Goal: Information Seeking & Learning: Learn about a topic

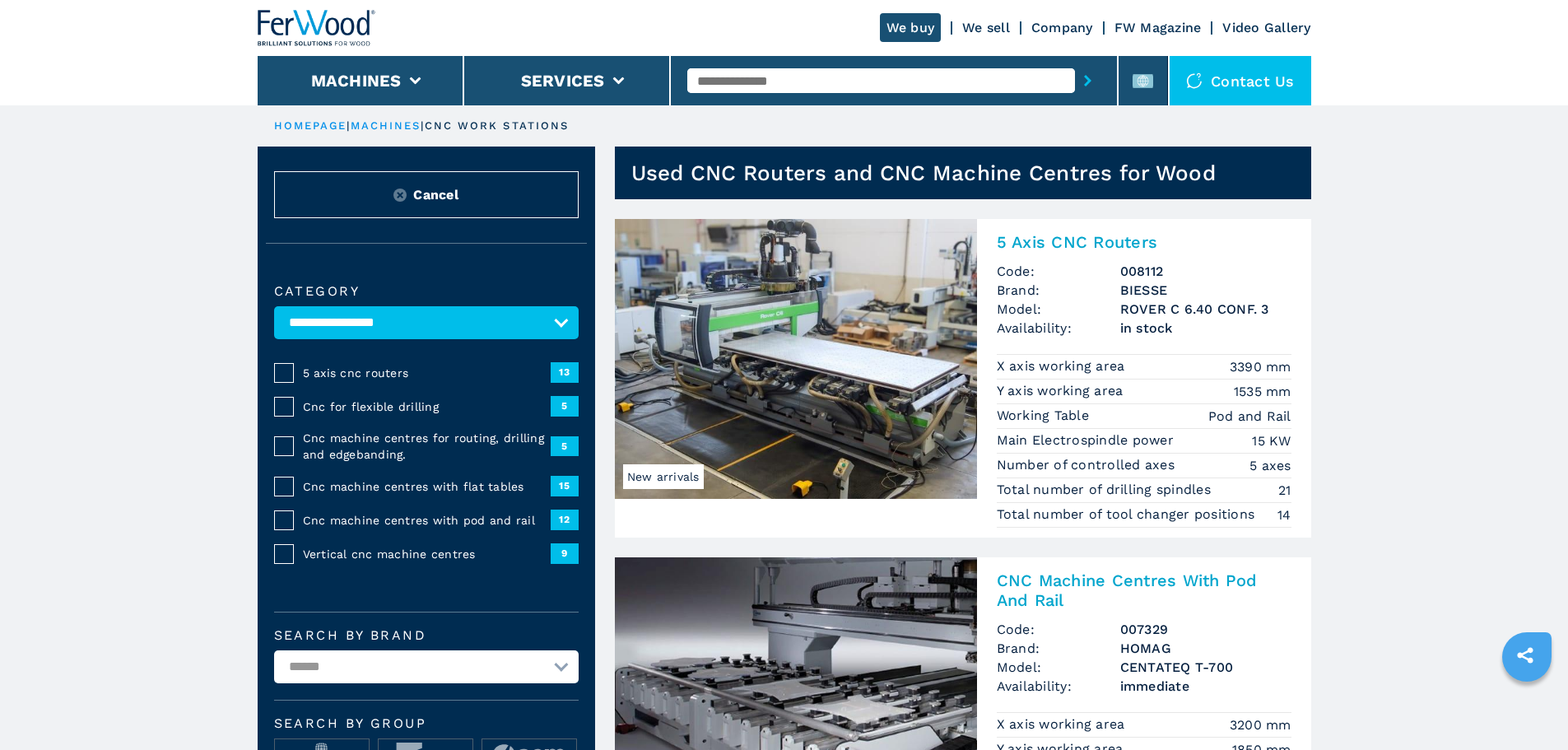
select select "**********"
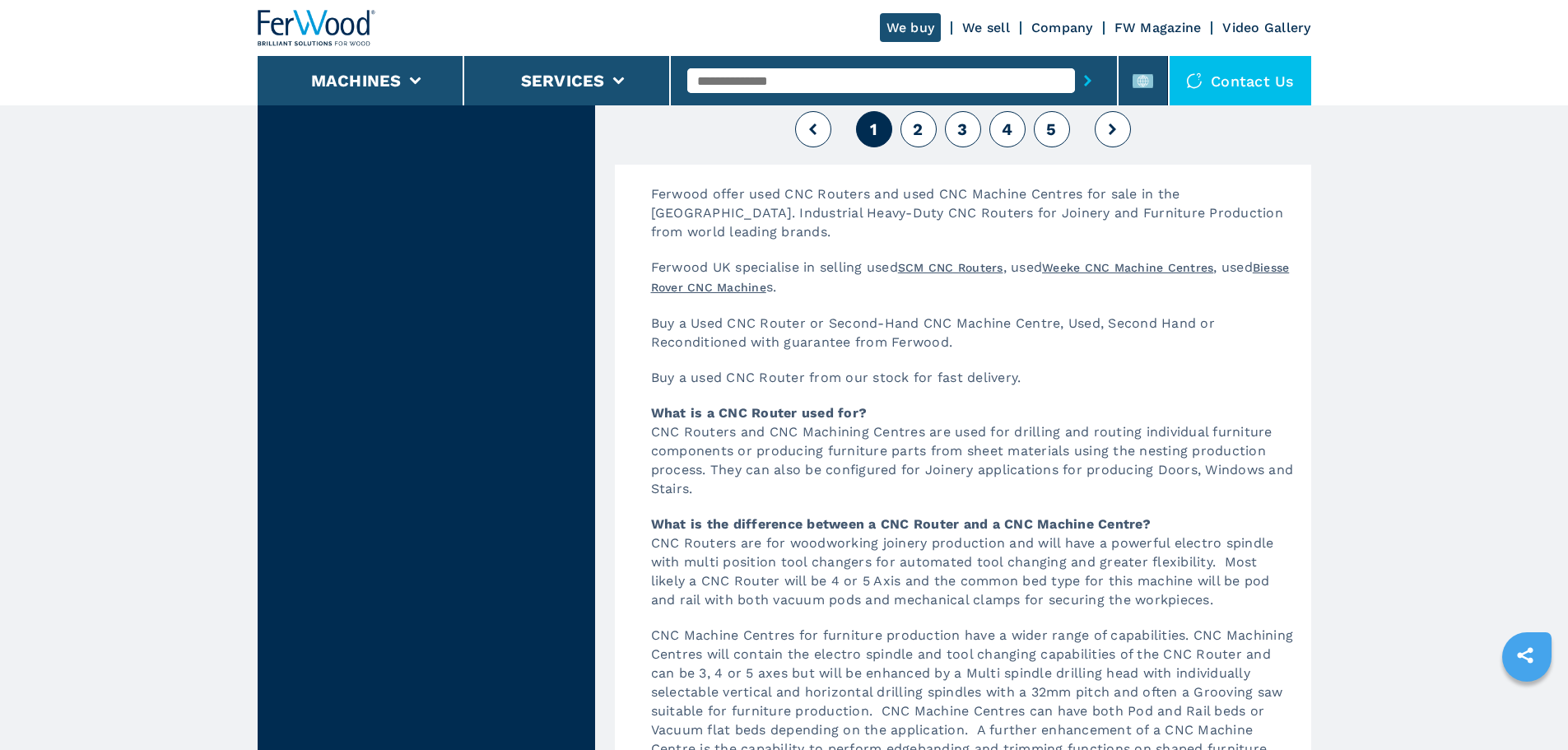
click at [771, 65] on div at bounding box center [893, 80] width 414 height 38
click at [767, 78] on input "text" at bounding box center [881, 80] width 388 height 25
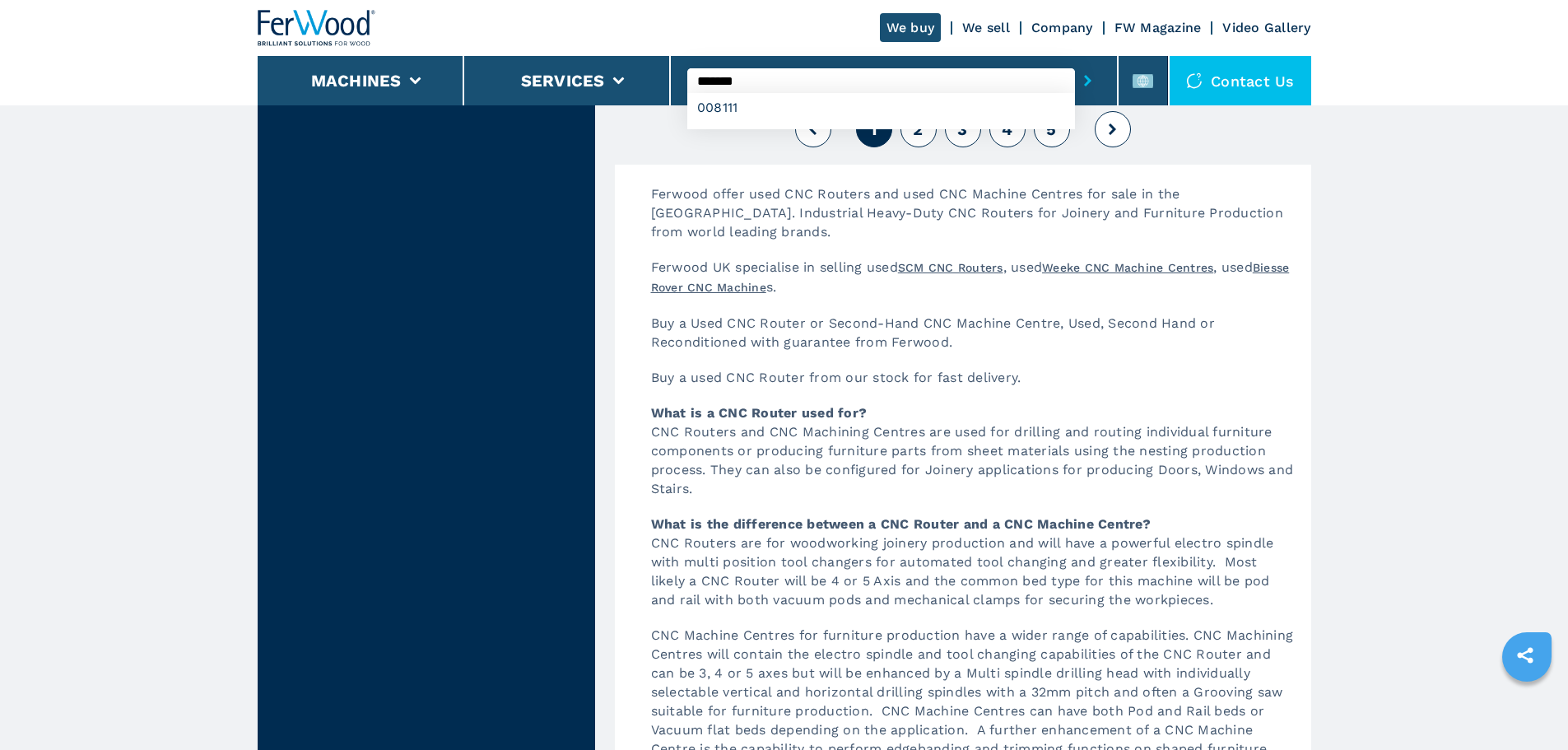
type input "*******"
click at [1075, 61] on button "submit-button" at bounding box center [1087, 80] width 26 height 38
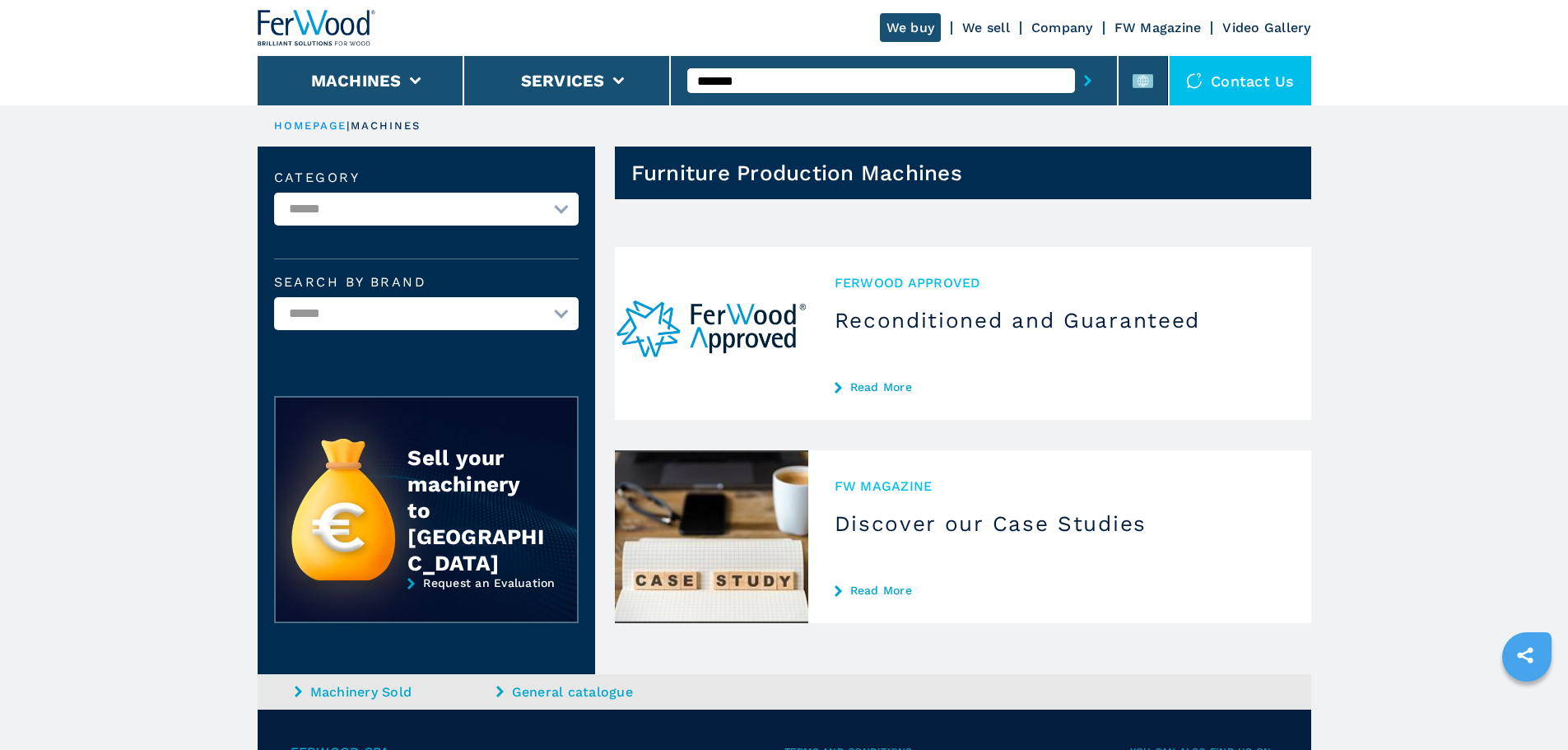
click at [767, 78] on input "*******" at bounding box center [881, 80] width 388 height 25
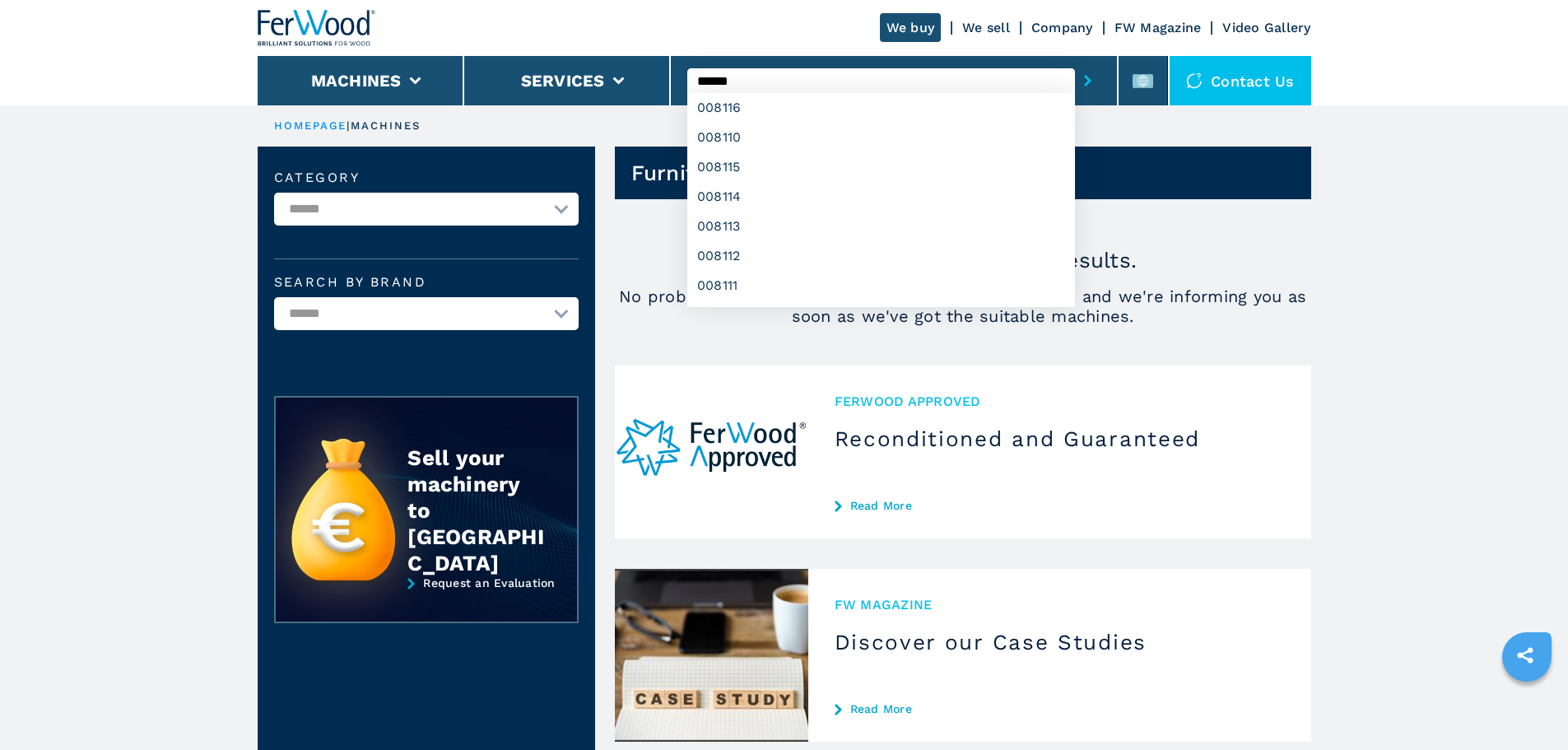
type input "******"
click at [1075, 61] on button "submit-button" at bounding box center [1087, 80] width 26 height 38
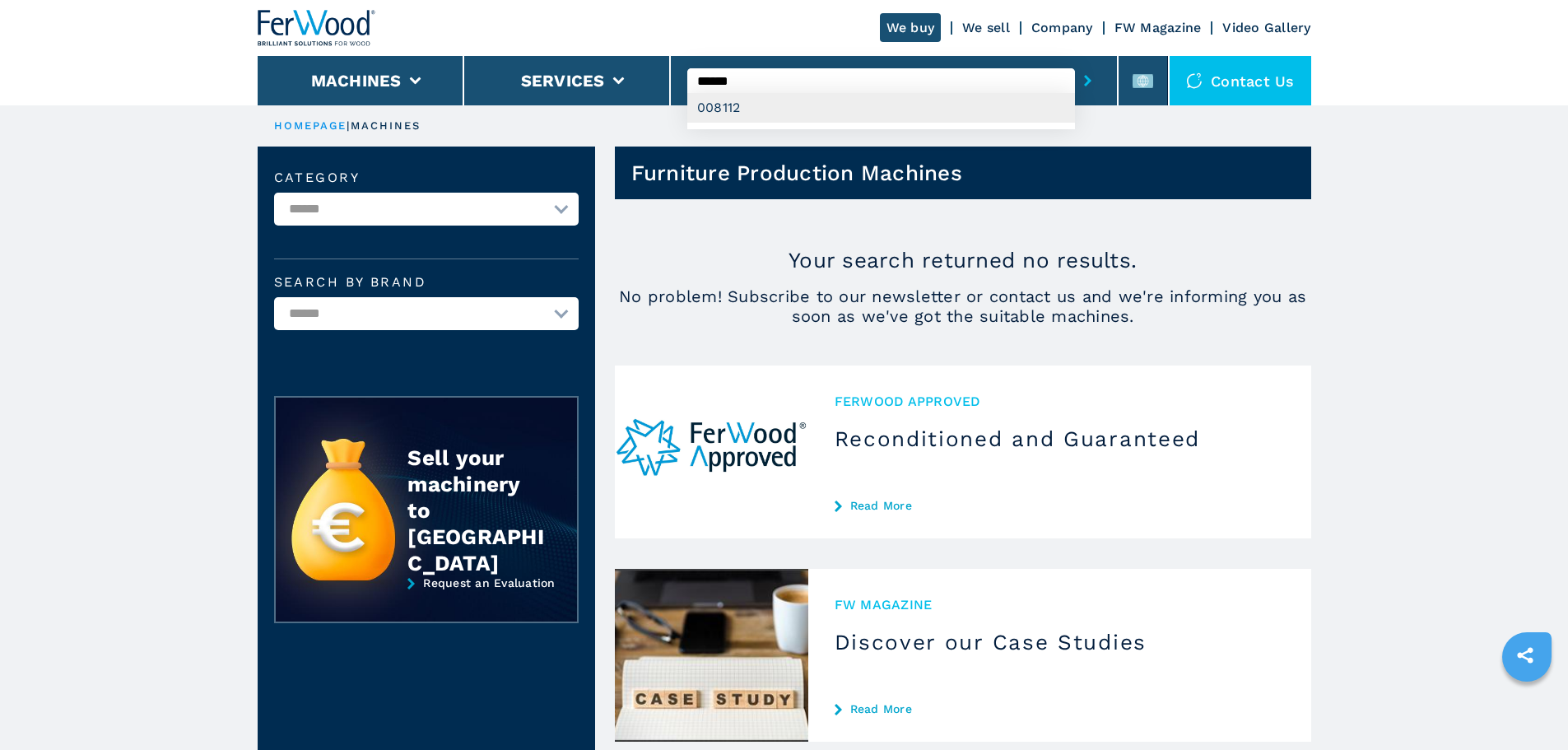
click at [761, 98] on div "008112" at bounding box center [881, 108] width 388 height 30
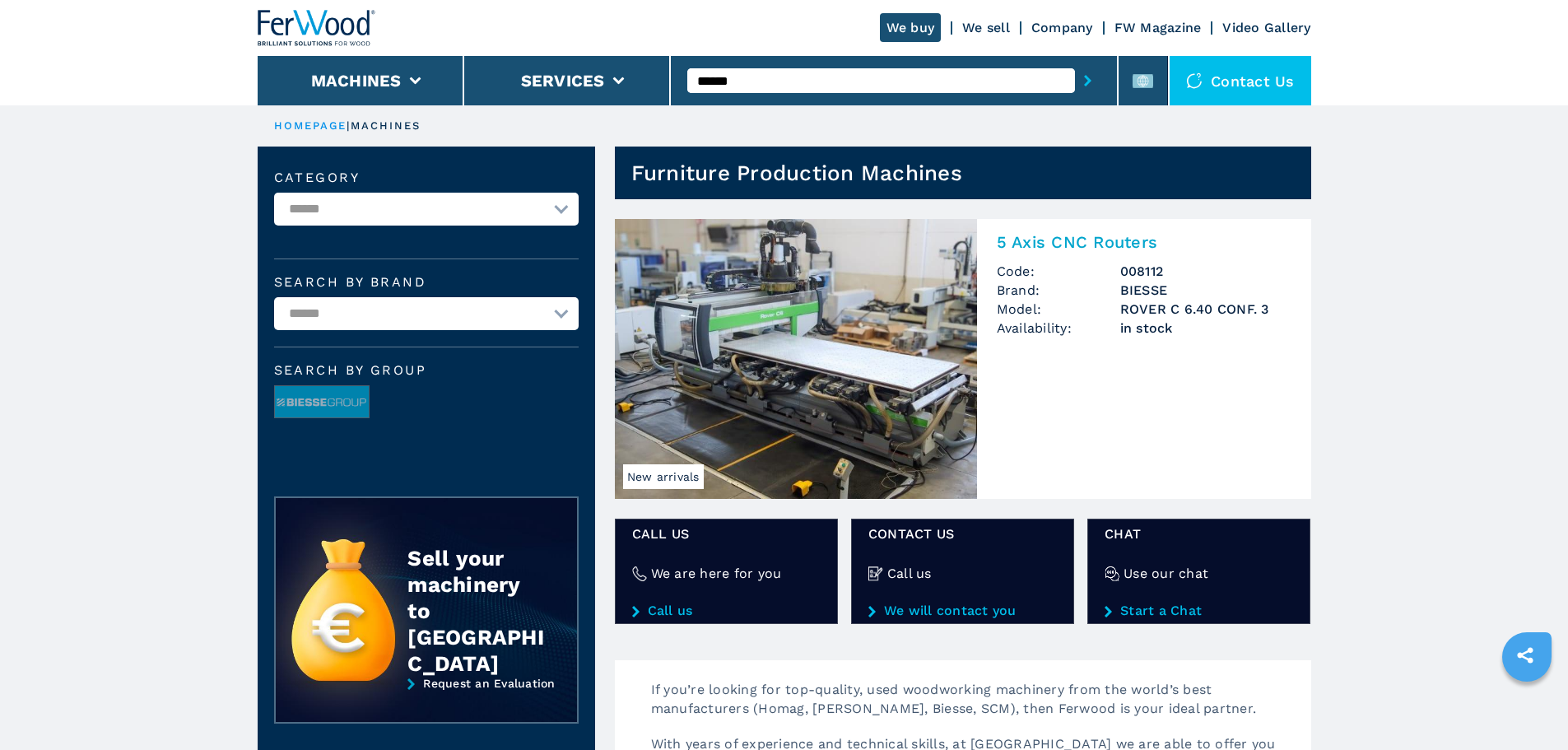
click at [901, 298] on img at bounding box center [796, 359] width 362 height 280
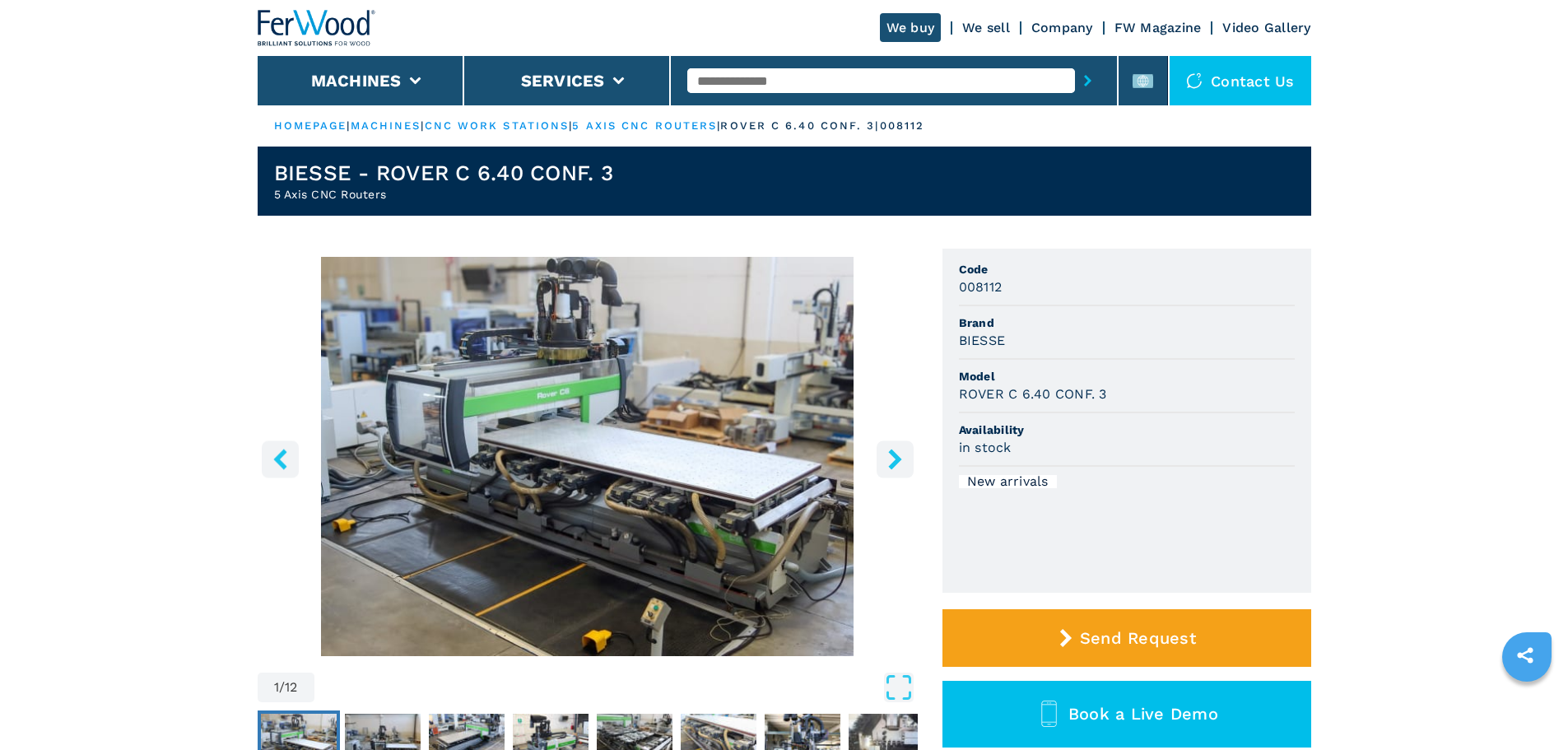
drag, startPoint x: 627, startPoint y: 192, endPoint x: 552, endPoint y: 183, distance: 75.5
click at [464, 187] on header "BIESSE - ROVER C 6.40 CONF. 3 5 Axis CNC Routers" at bounding box center [784, 181] width 1053 height 69
drag, startPoint x: 557, startPoint y: 177, endPoint x: 380, endPoint y: 179, distance: 177.0
click at [380, 179] on header "BIESSE - ROVER C 6.40 CONF. 3 5 Axis CNC Routers" at bounding box center [784, 181] width 1053 height 69
copy h1 "ROVER C 6.40 CONF. 3"
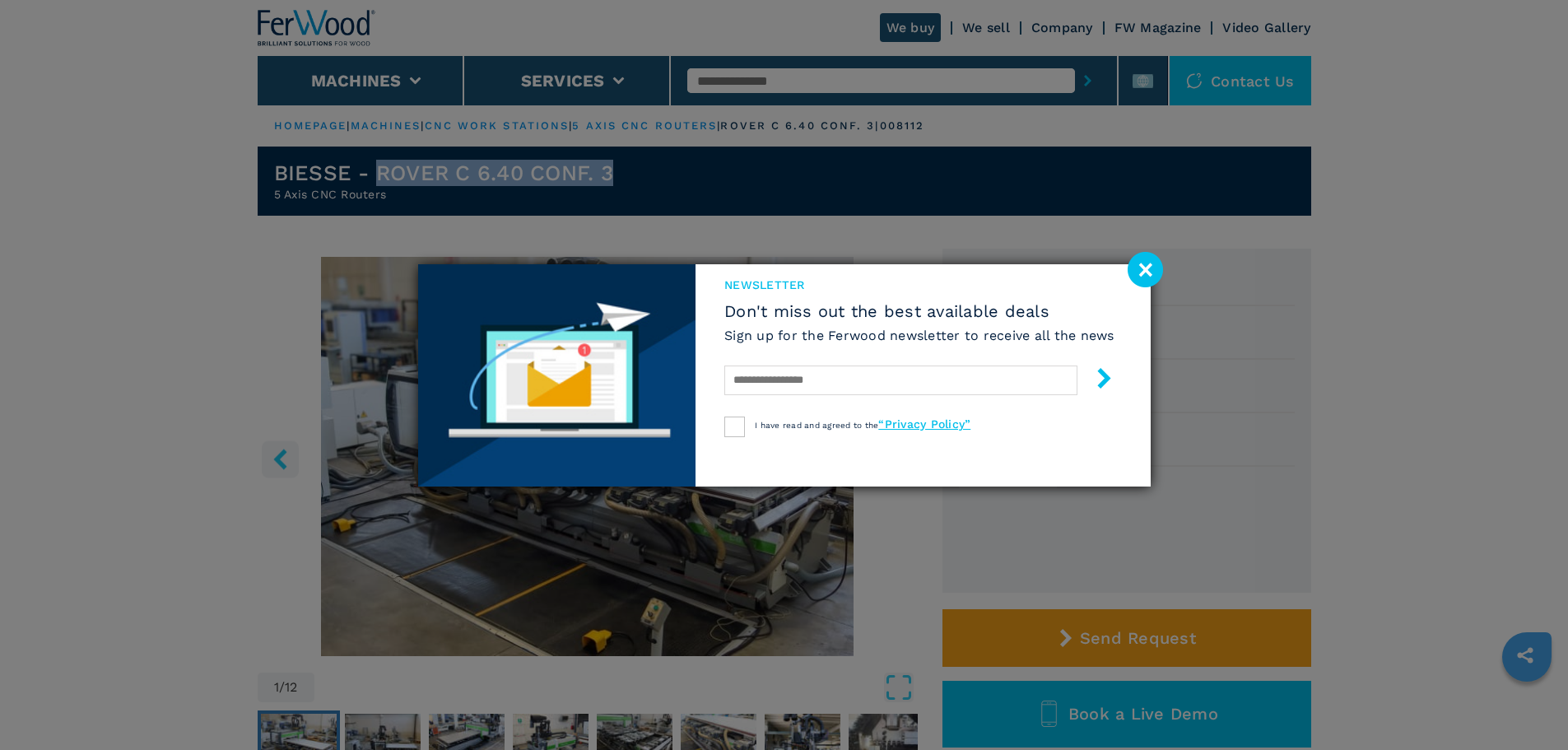
click at [1139, 262] on image at bounding box center [1145, 269] width 36 height 36
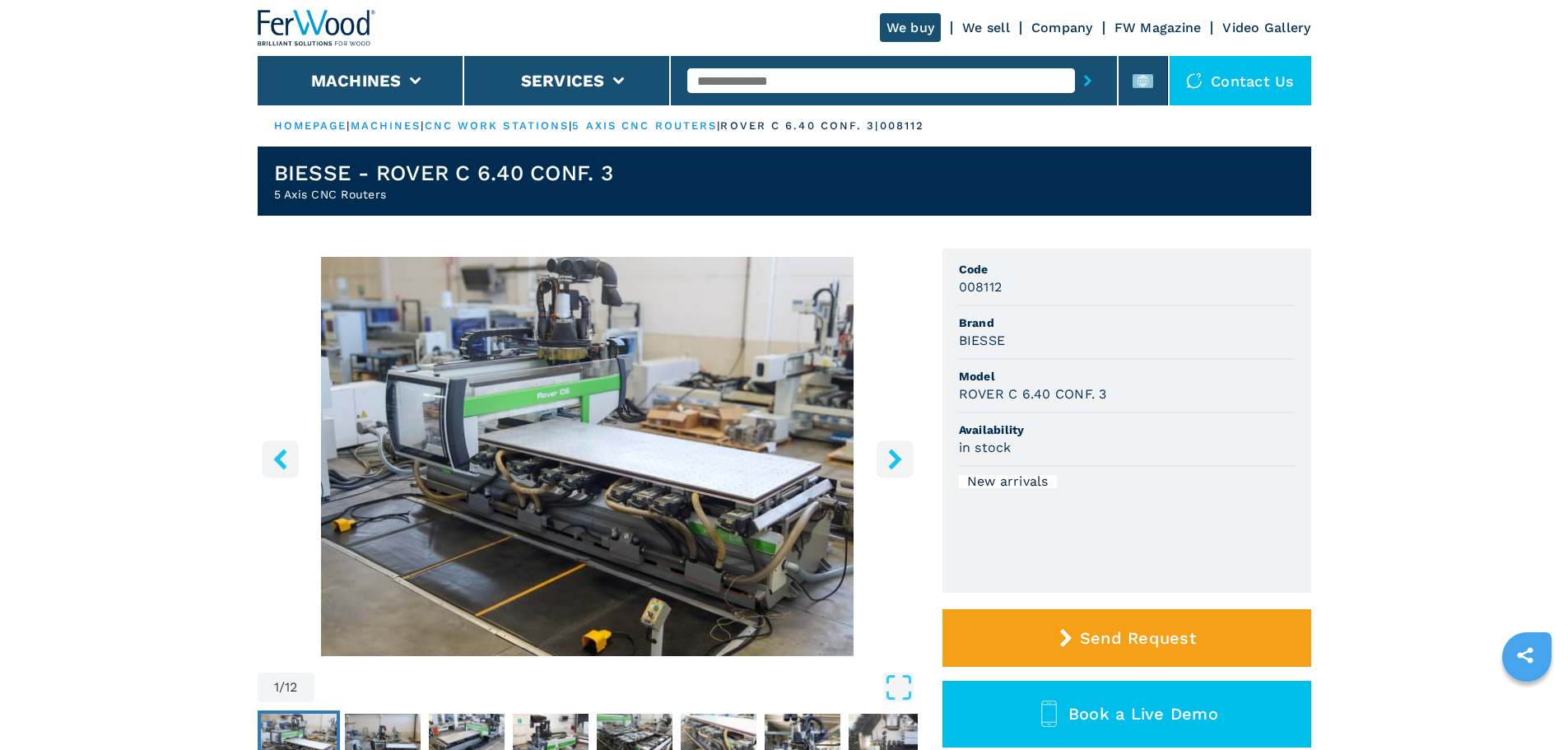
click at [954, 77] on input "text" at bounding box center [881, 80] width 388 height 25
type input "******"
click at [1075, 61] on button "submit-button" at bounding box center [1087, 80] width 26 height 38
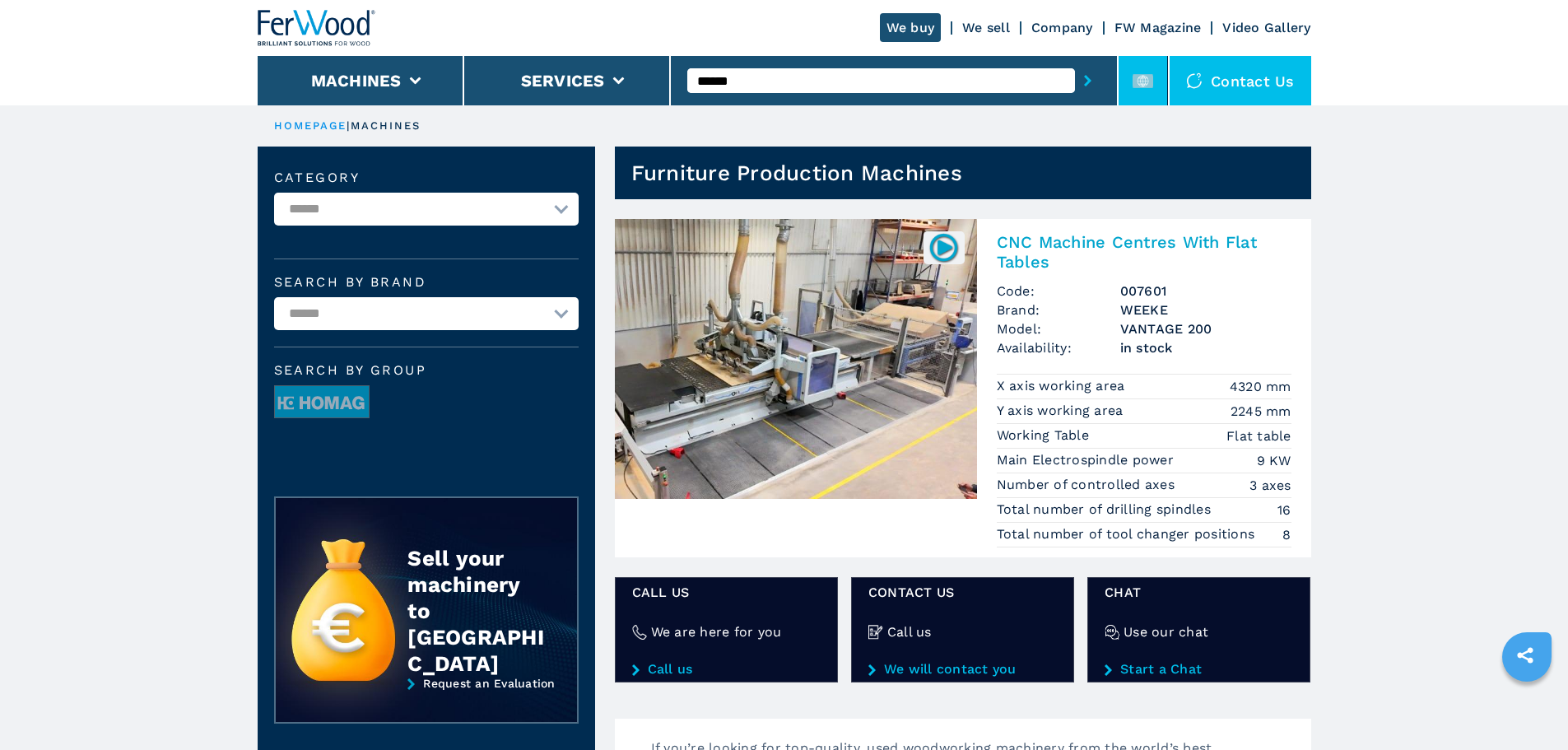
click at [1136, 84] on rect at bounding box center [1142, 80] width 21 height 14
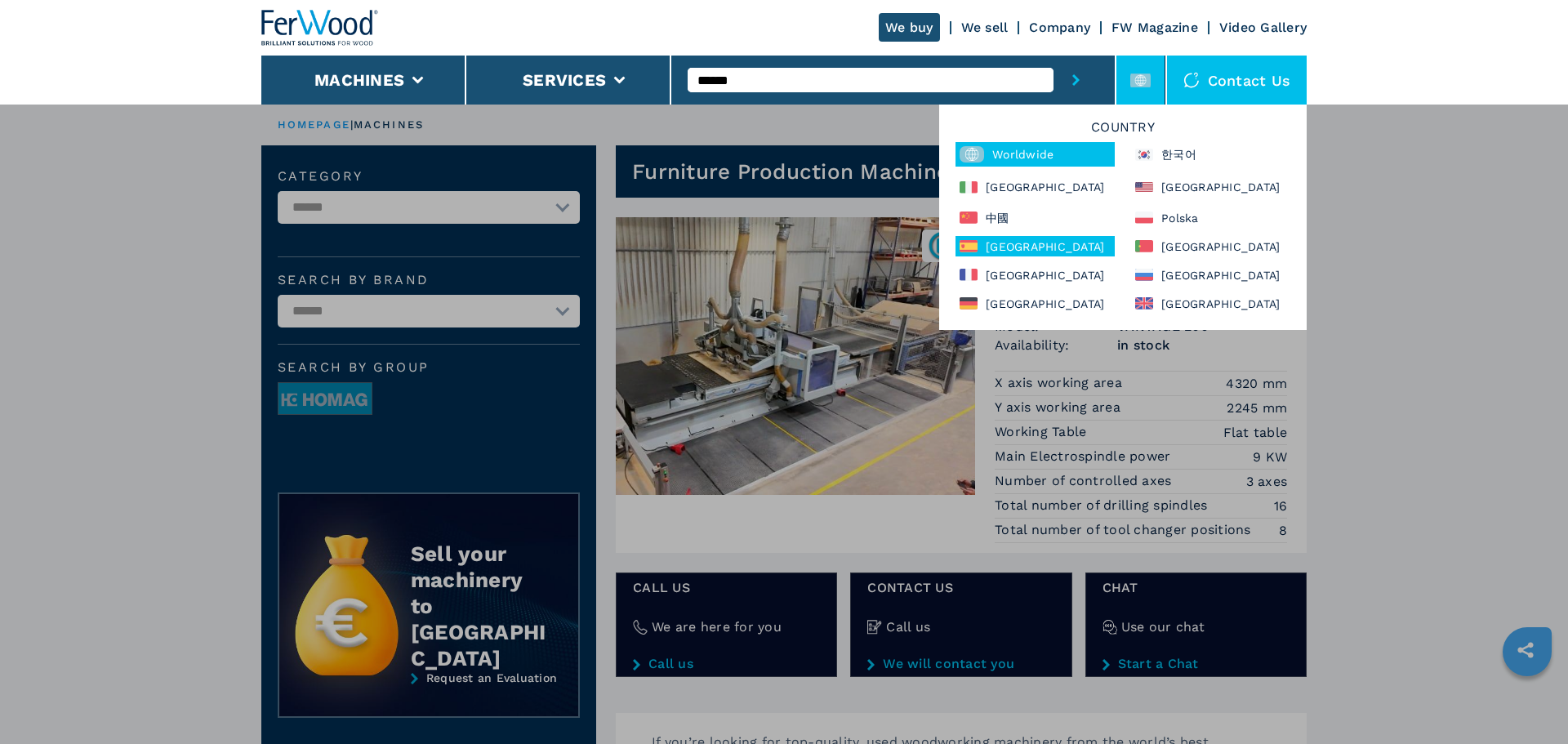
click at [998, 240] on div "España" at bounding box center [1035, 246] width 160 height 21
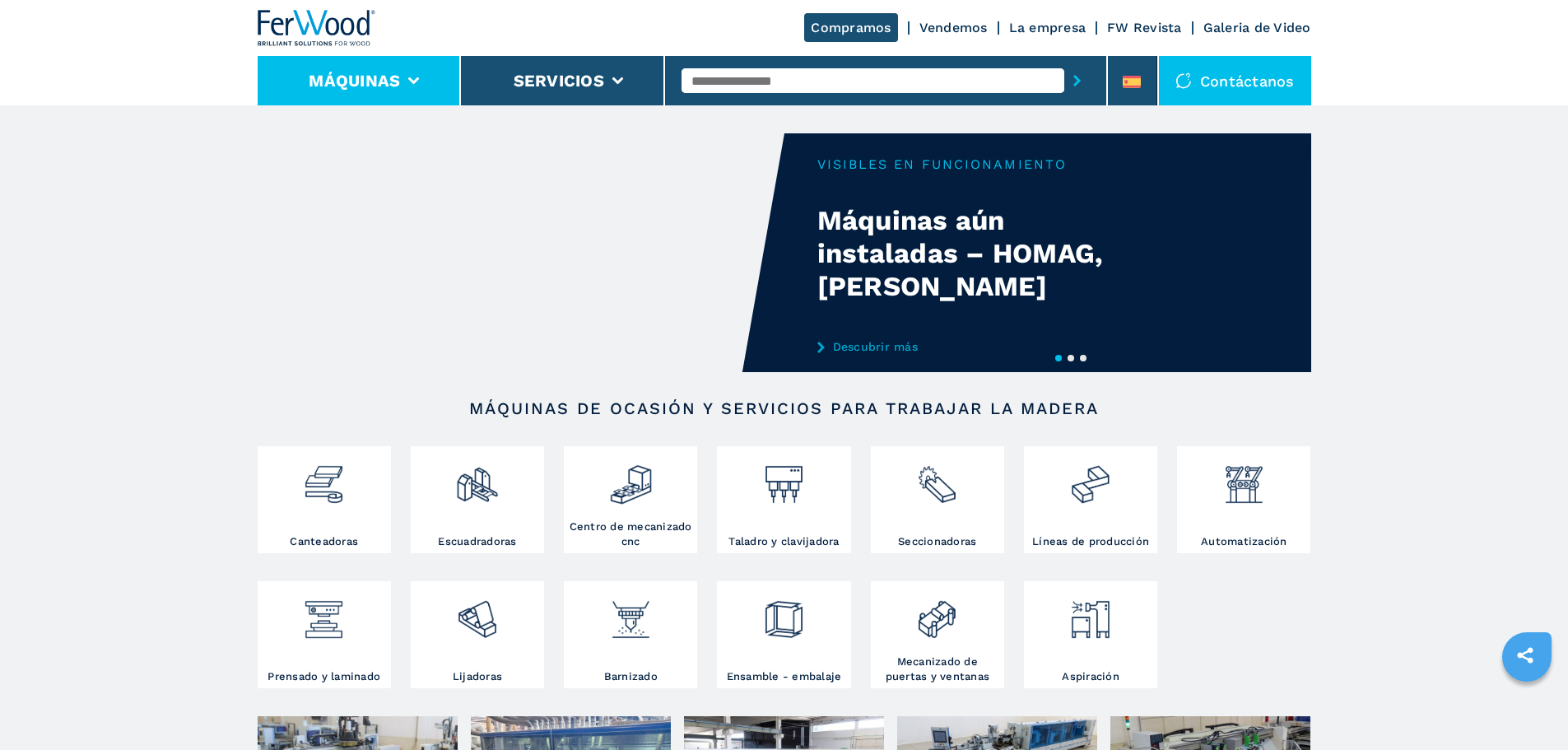
drag, startPoint x: 389, startPoint y: 92, endPoint x: 397, endPoint y: 94, distance: 8.2
click at [389, 92] on li "Máquinas" at bounding box center [360, 81] width 204 height 50
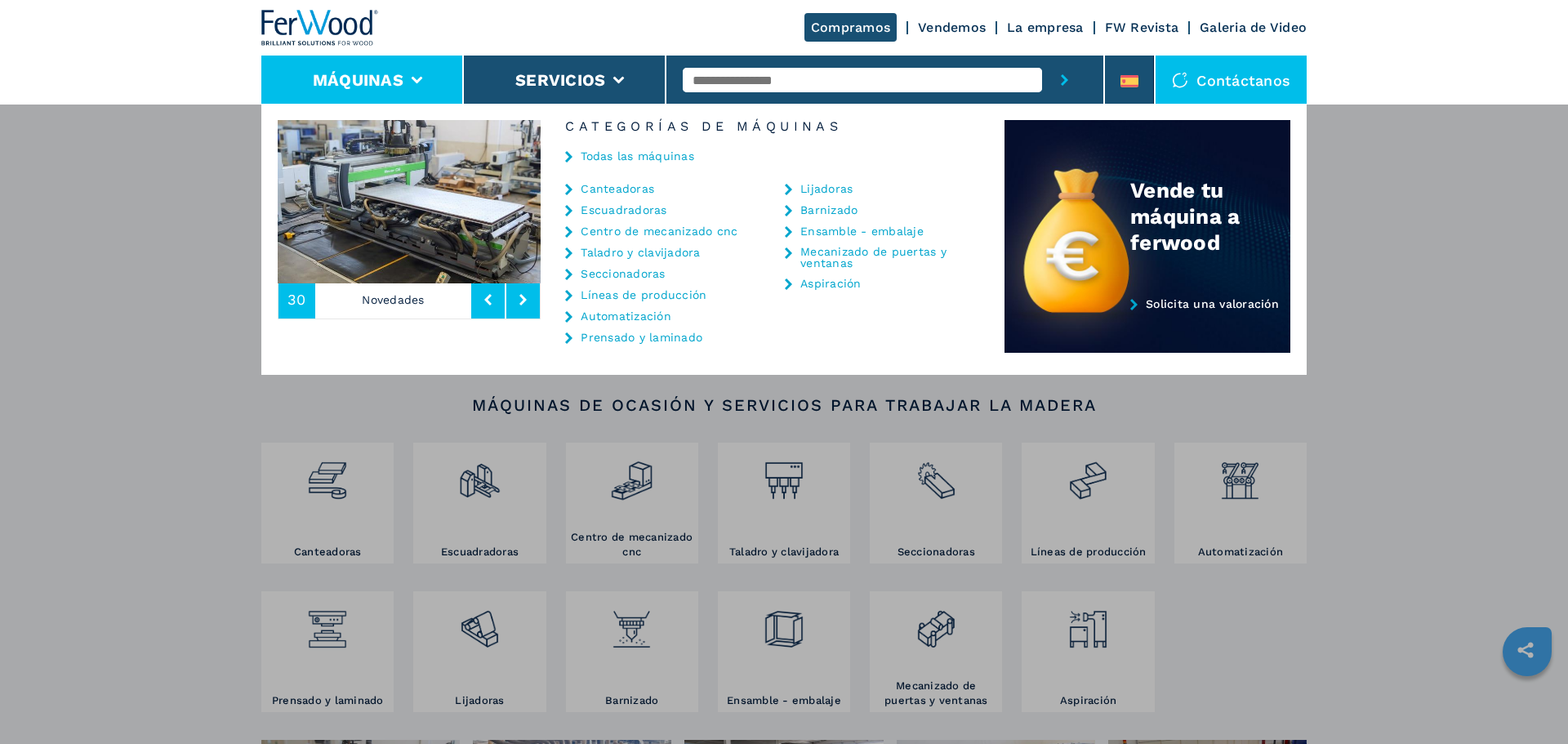
click at [638, 236] on link "Centro de mecanizado cnc" at bounding box center [659, 231] width 157 height 12
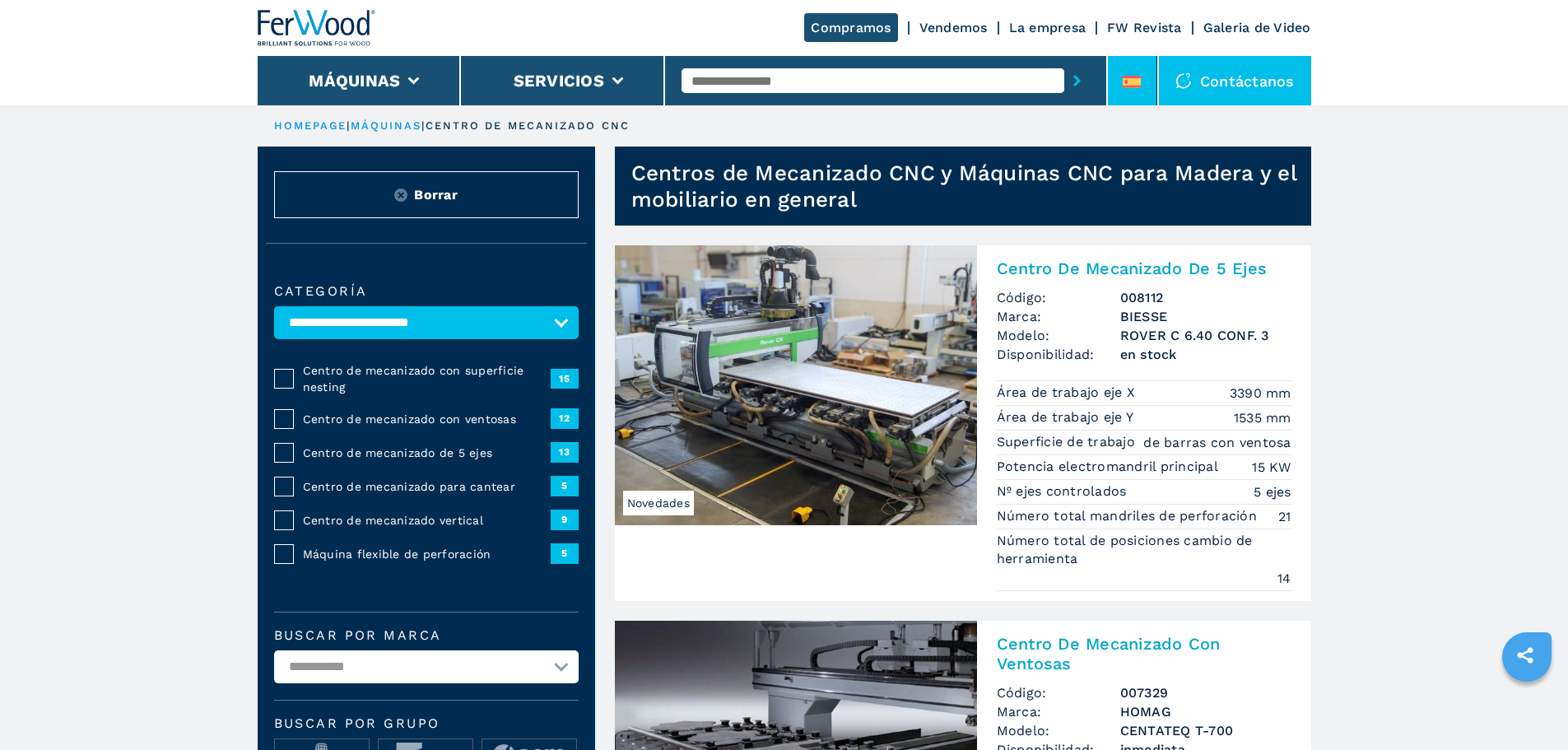
click at [1144, 95] on li at bounding box center [1133, 81] width 50 height 50
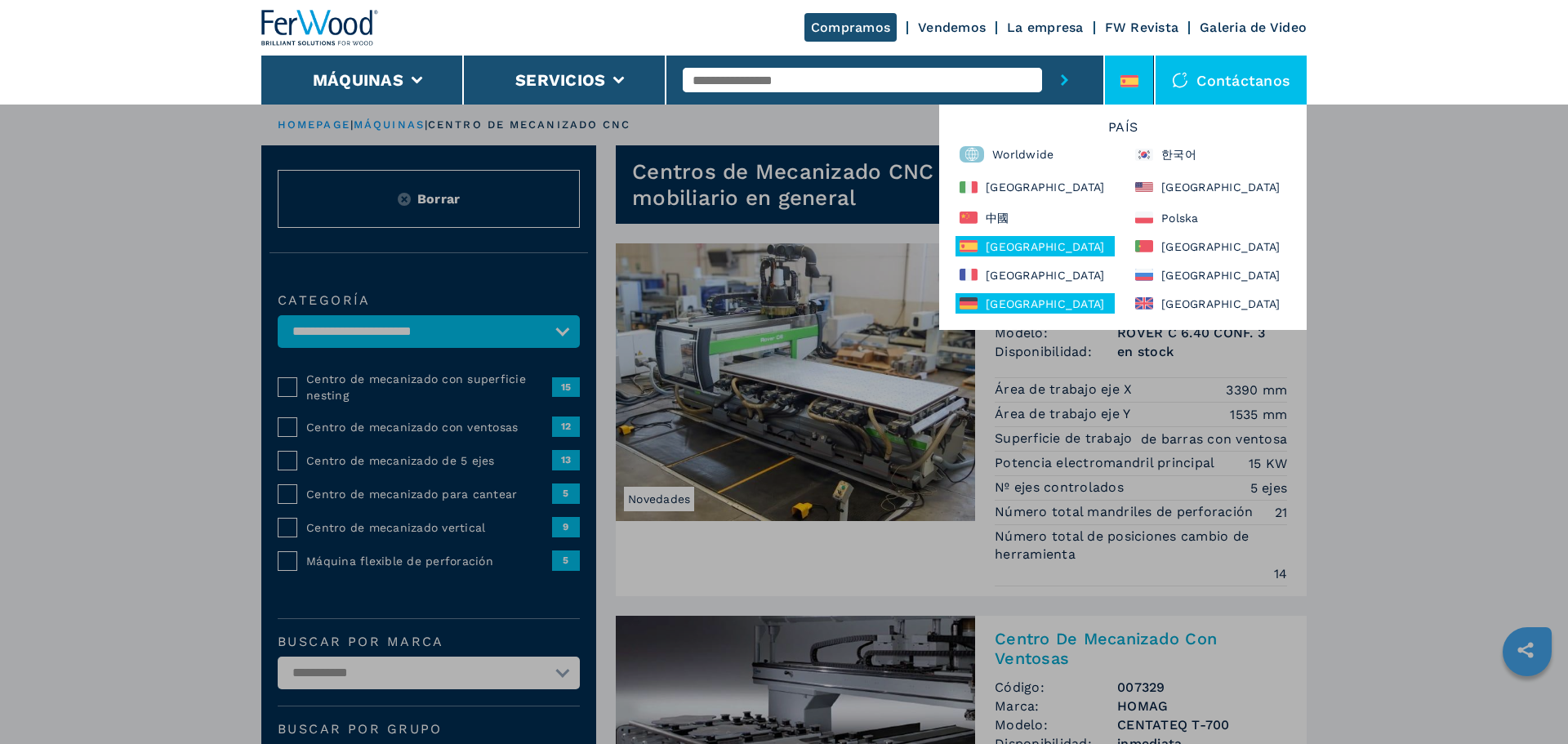
click at [1036, 302] on div "[GEOGRAPHIC_DATA]" at bounding box center [1035, 303] width 160 height 21
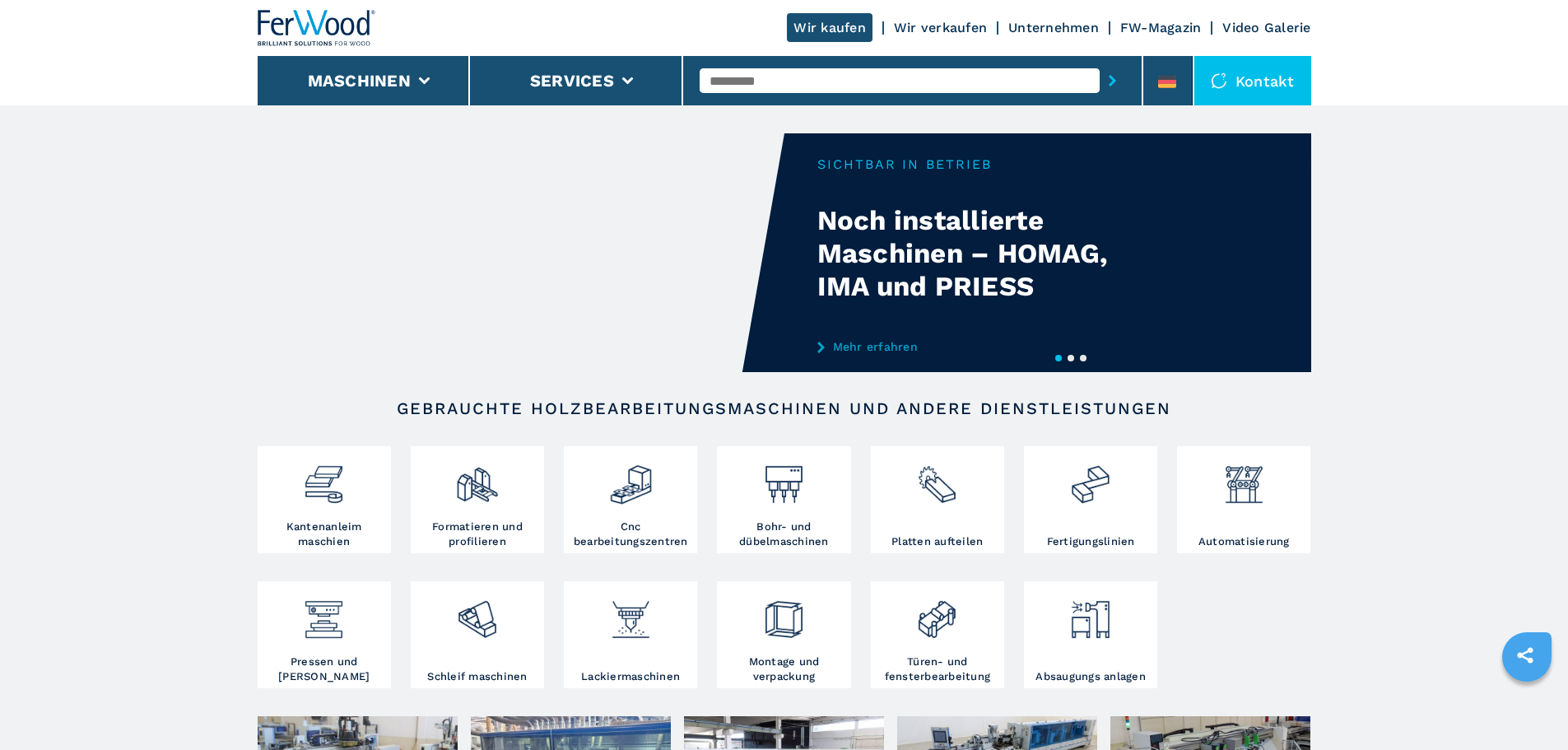
click at [338, 98] on li "Maschinen" at bounding box center [364, 81] width 213 height 50
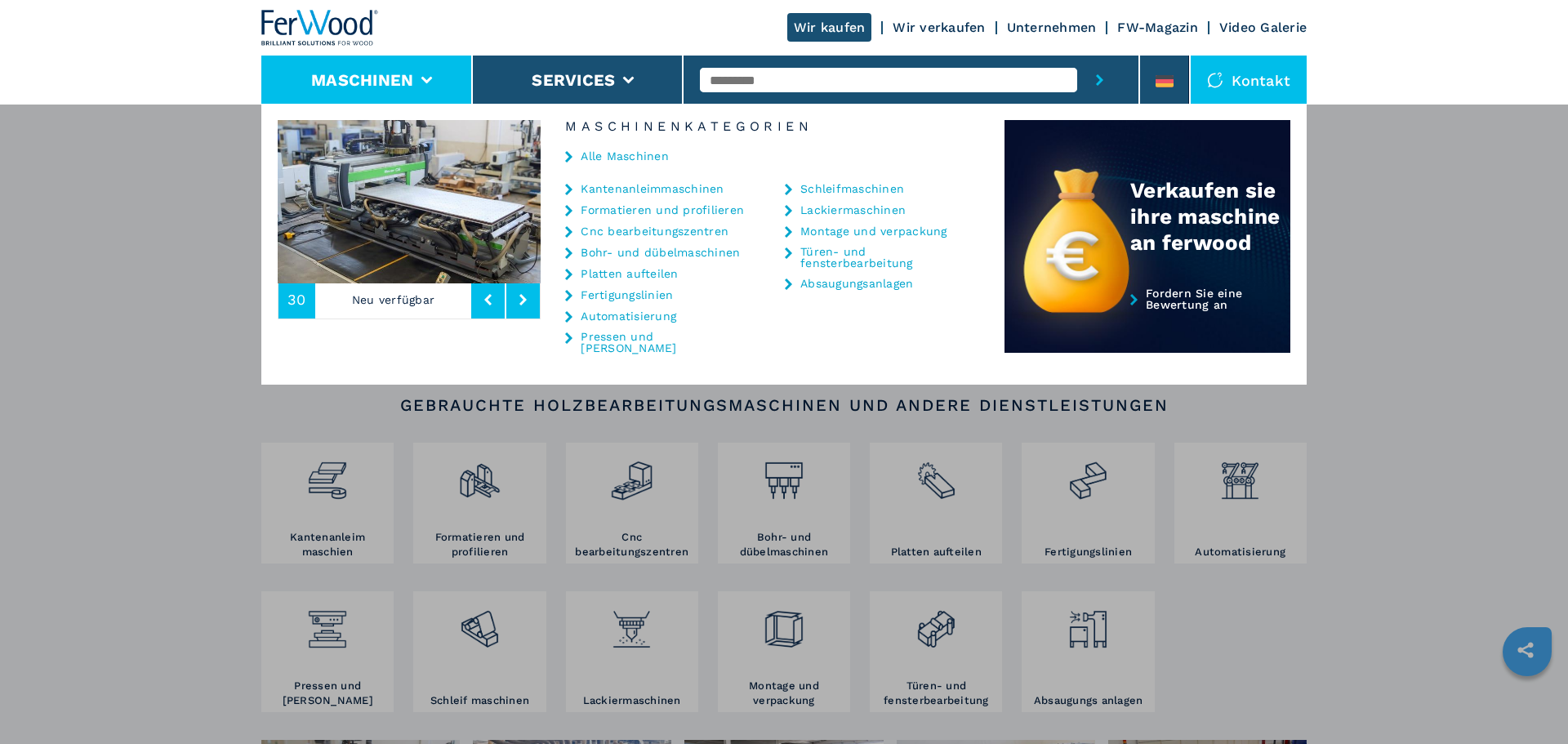
click at [636, 213] on link "Formatieren und profilieren" at bounding box center [662, 210] width 164 height 12
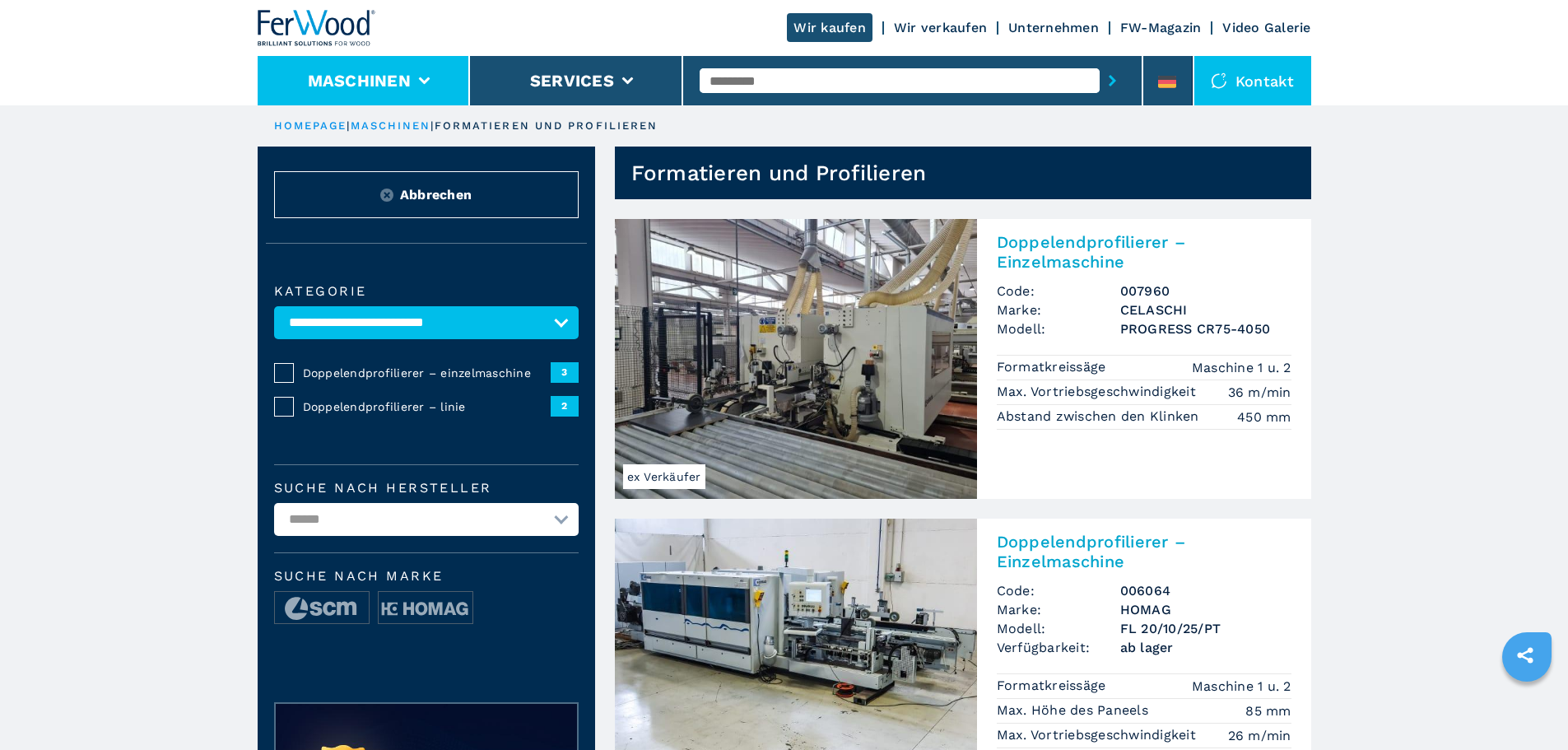
click at [341, 79] on button "Maschinen" at bounding box center [359, 80] width 103 height 20
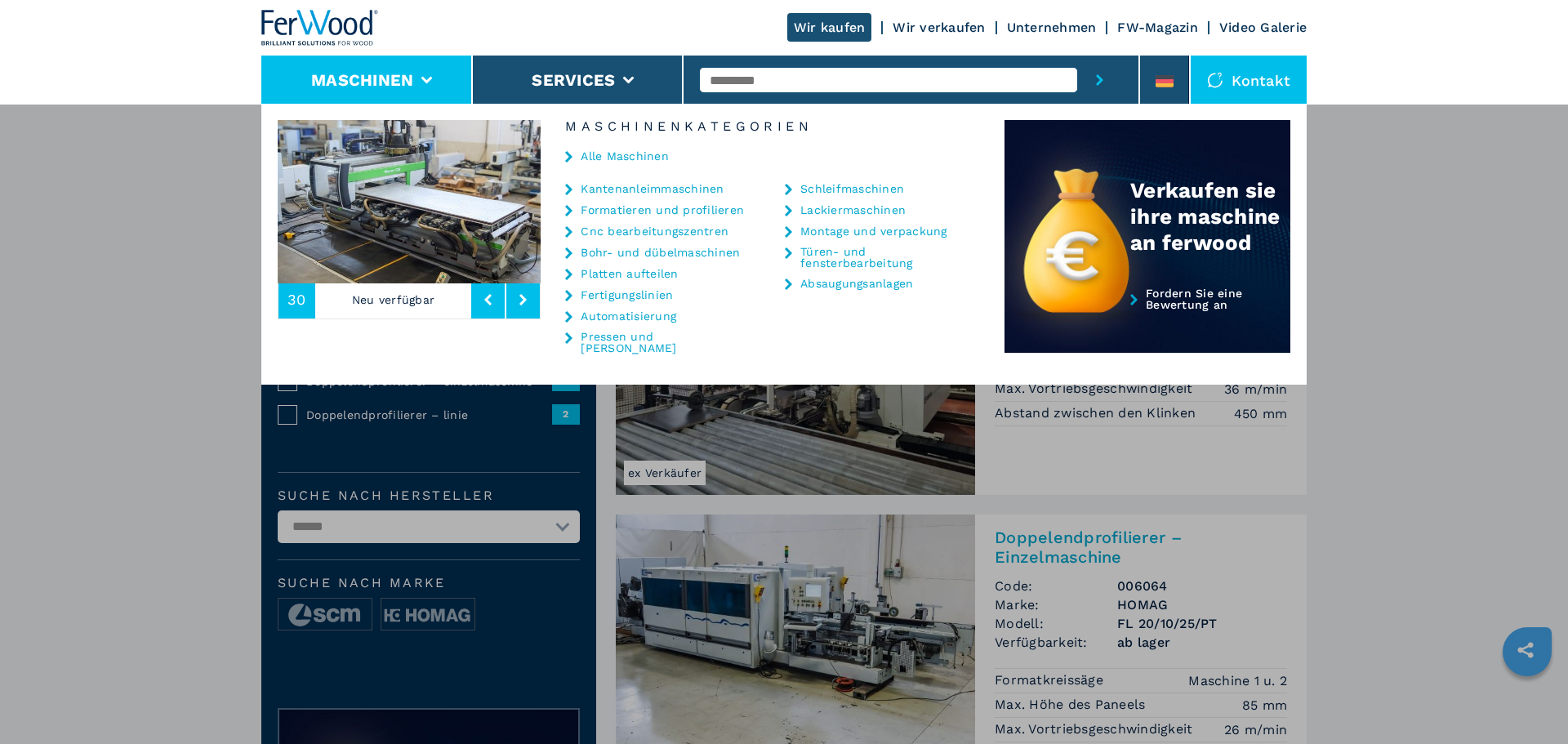
click at [693, 224] on li "Formatieren und profilieren" at bounding box center [654, 214] width 178 height 21
click at [695, 227] on link "Cnc bearbeitungszentren" at bounding box center [654, 231] width 148 height 12
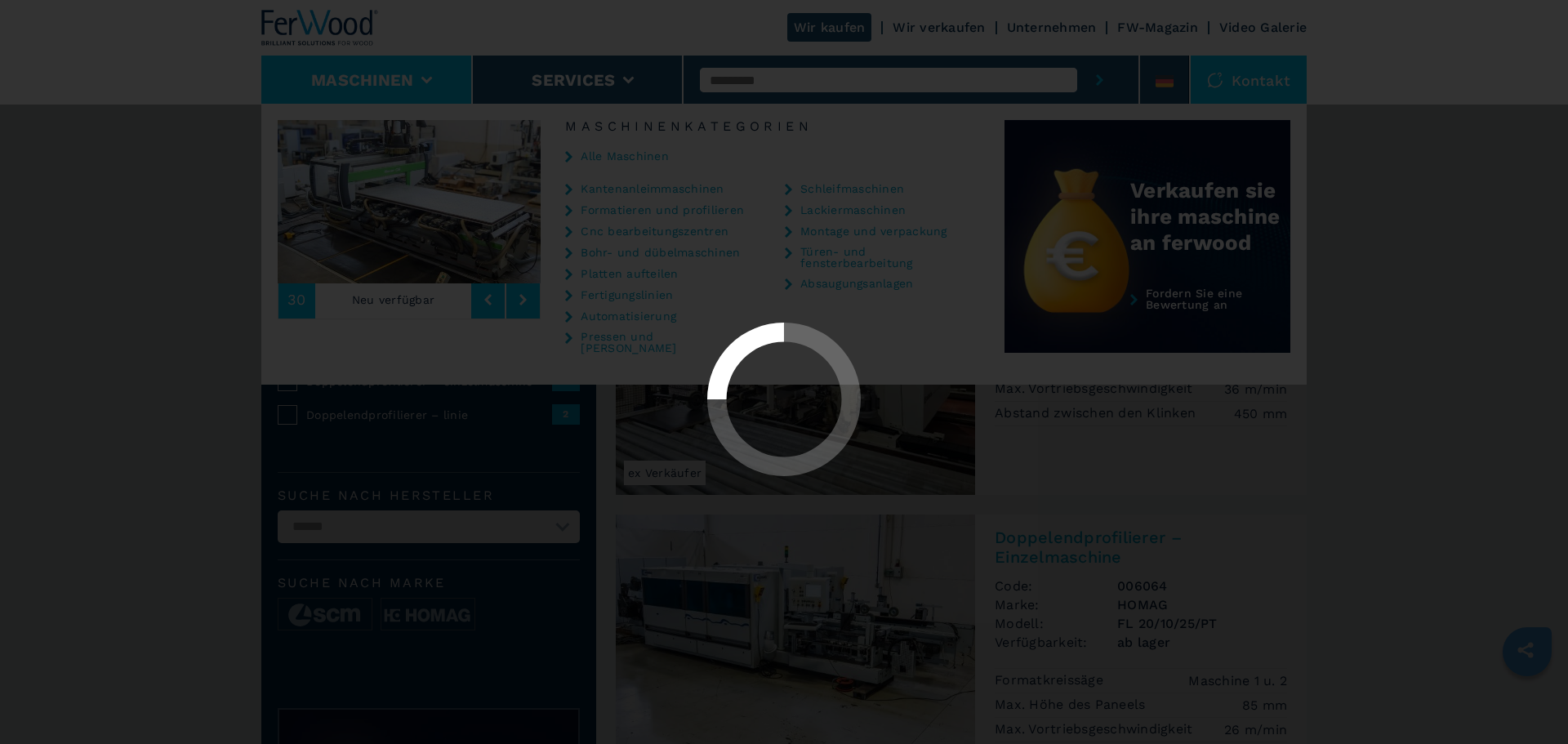
select select "**********"
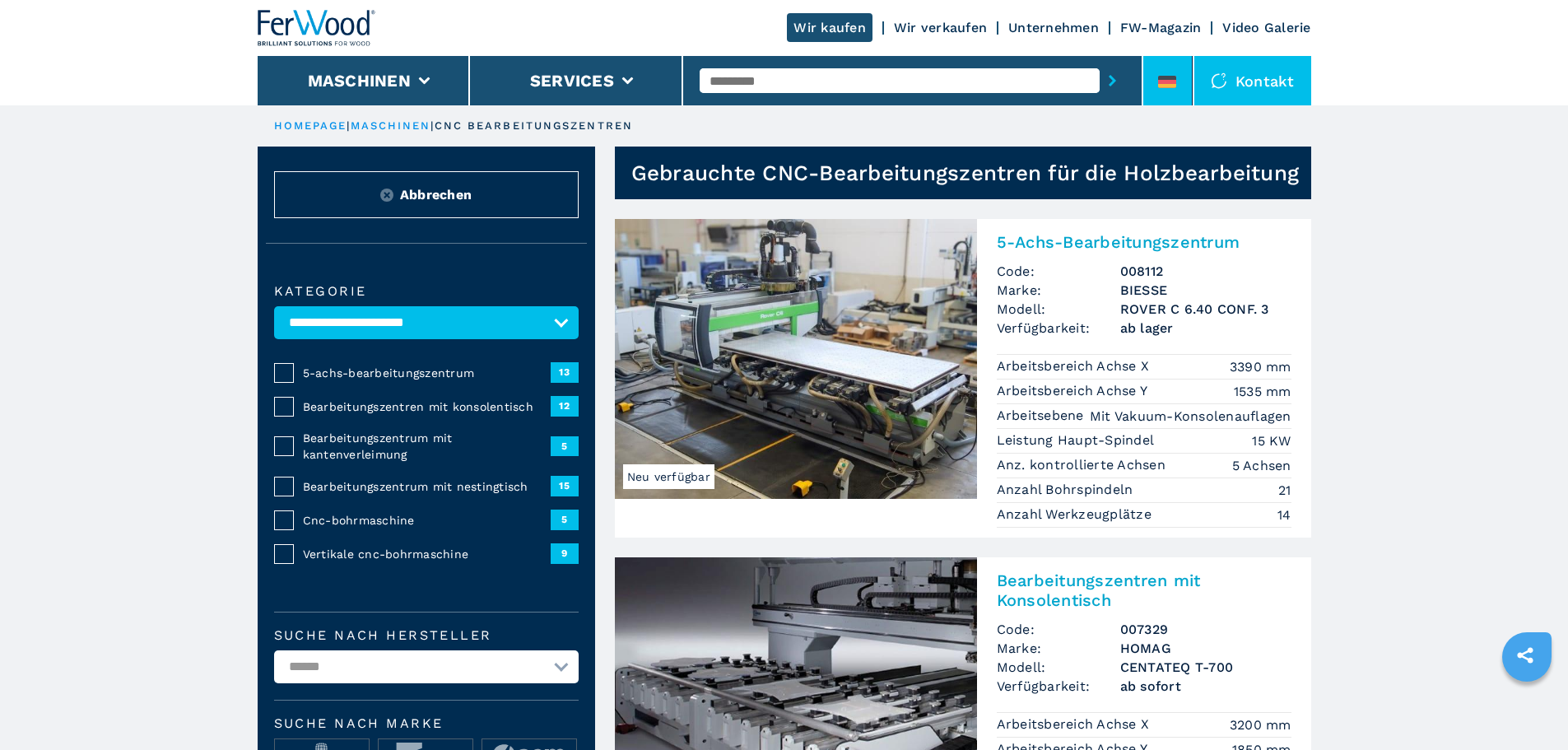
click at [1174, 89] on div at bounding box center [1167, 85] width 18 height 19
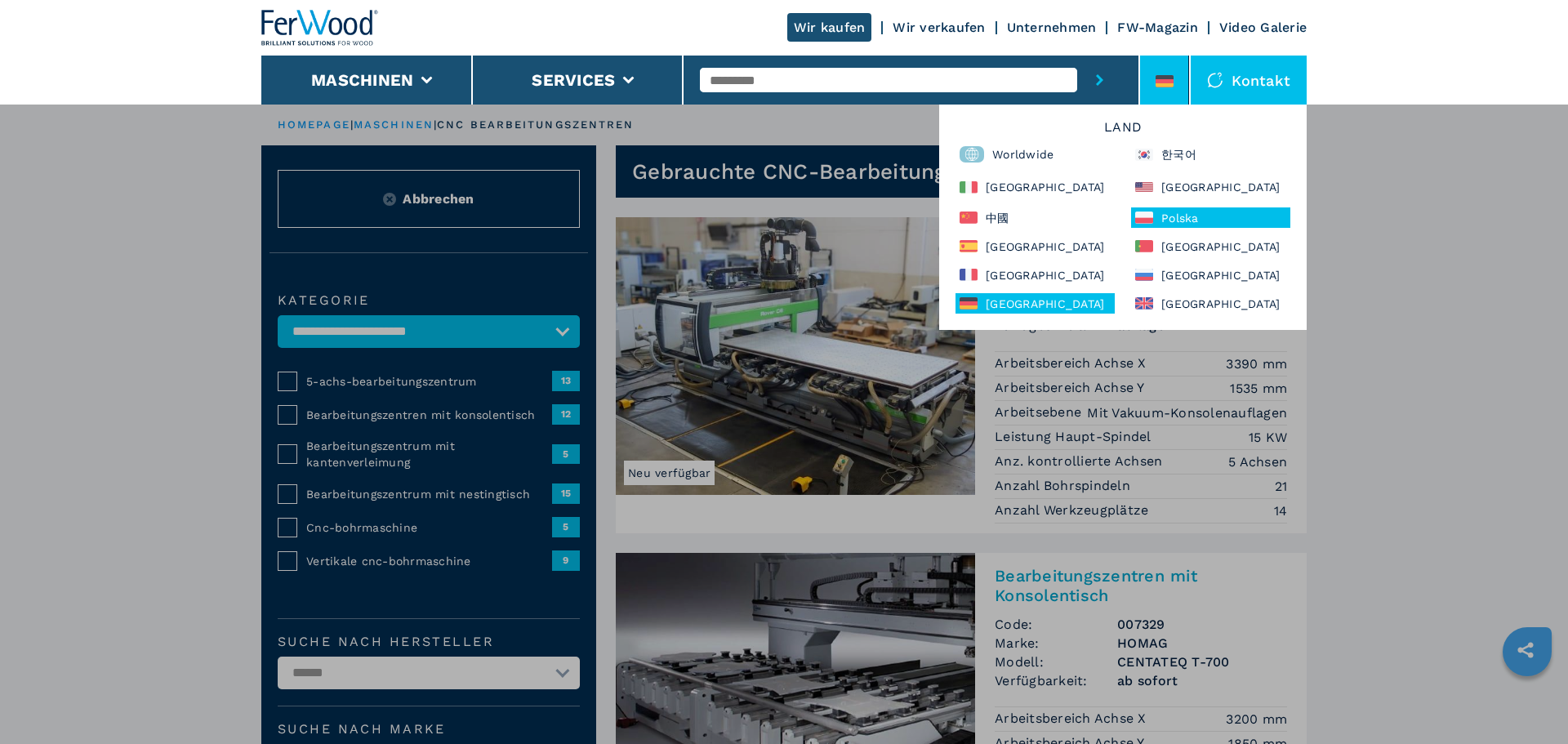
click at [1197, 217] on div "Polska" at bounding box center [1210, 217] width 160 height 21
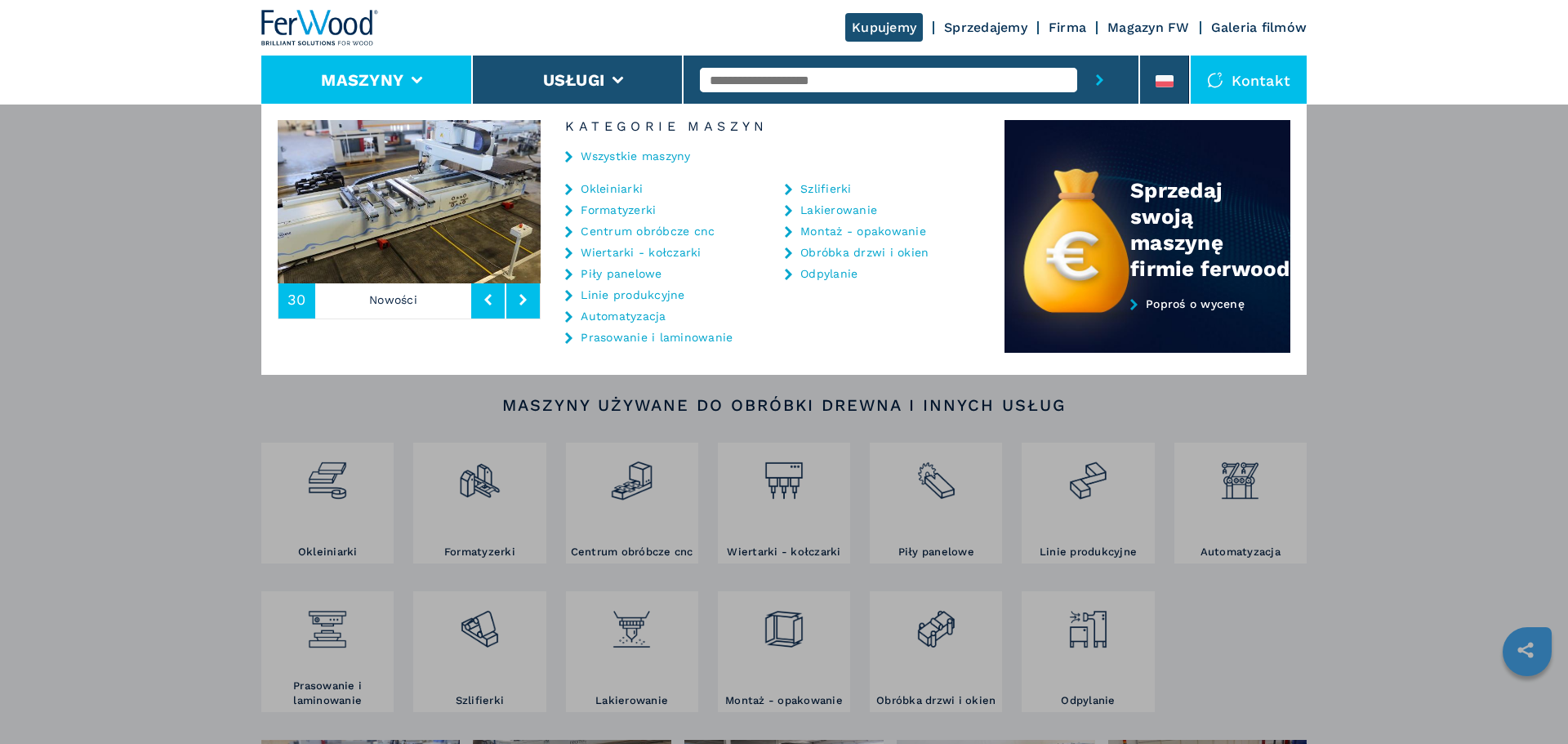
click at [653, 234] on link "Centrum obróbcze cnc" at bounding box center [647, 231] width 134 height 12
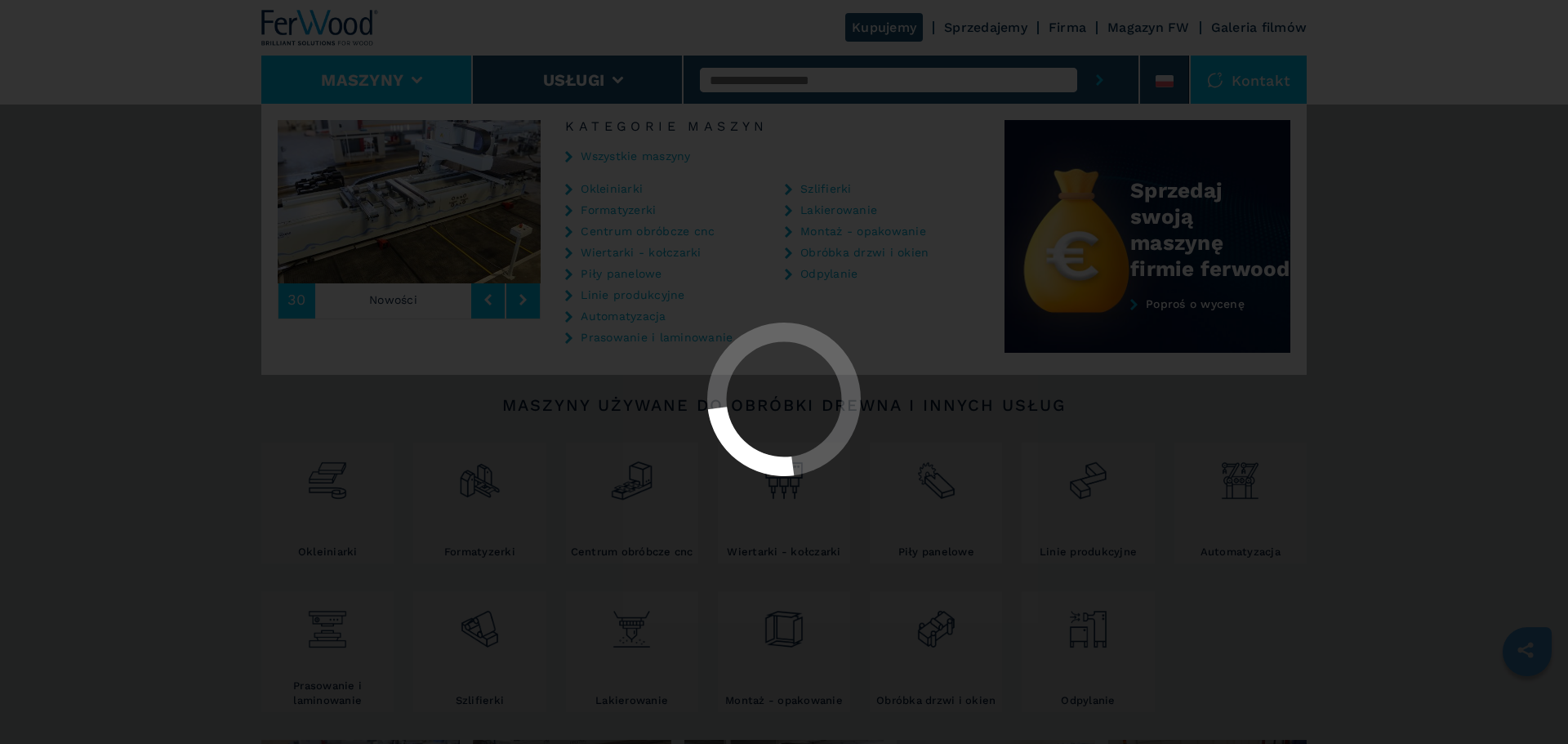
select select "**********"
